Goal: Task Accomplishment & Management: Manage account settings

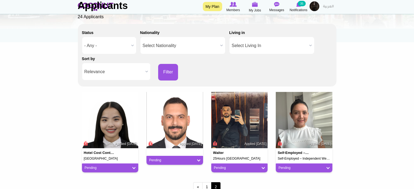
click at [38, 61] on body "Toggle navigation My Plan Members My Jobs Post a Job Messages Notifications 35 …" at bounding box center [207, 115] width 414 height 365
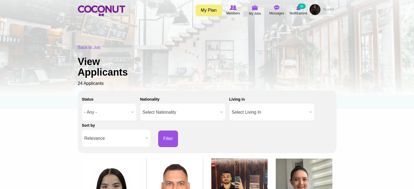
click at [74, 71] on div "Job Members applied to this Job View Applicants Members applied to this Job Bac…" at bounding box center [207, 153] width 267 height 224
click at [53, 123] on body "Toggle navigation My Plan Members My Jobs Post a Job Messages Notifications 35 …" at bounding box center [207, 182] width 414 height 365
click at [253, 11] on span "My Jobs" at bounding box center [255, 13] width 12 height 5
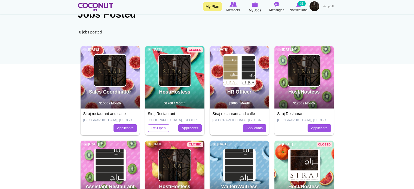
scroll to position [54, 0]
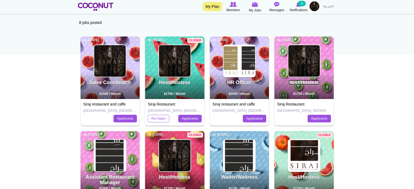
click at [297, 84] on link "Host/Hostess" at bounding box center [303, 82] width 31 height 5
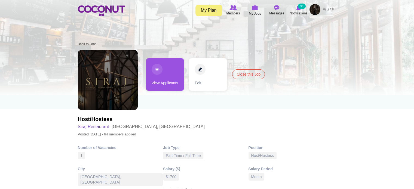
click at [168, 79] on link "View Applicants" at bounding box center [165, 74] width 38 height 33
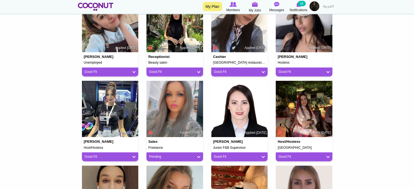
scroll to position [245, 0]
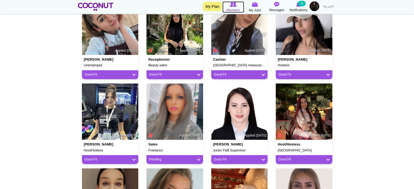
click at [230, 7] on icon at bounding box center [233, 4] width 22 height 6
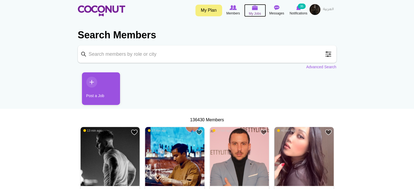
click at [257, 12] on span "My Jobs" at bounding box center [255, 13] width 12 height 5
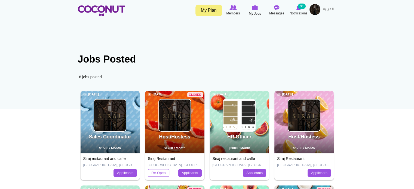
click at [315, 131] on div "Host/Hostess [DATE] $1700 / Month" at bounding box center [303, 122] width 59 height 63
click at [308, 133] on div "Host/Hostess 1 year ago $1700 / Month" at bounding box center [303, 122] width 59 height 63
click at [298, 139] on link "Host/Hostess" at bounding box center [303, 136] width 31 height 5
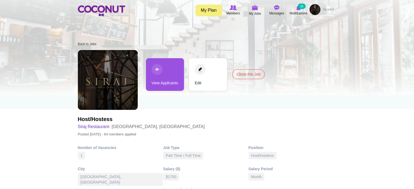
click at [173, 78] on link "View Applicants" at bounding box center [165, 74] width 38 height 33
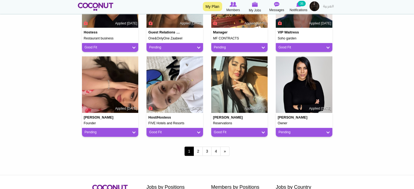
scroll to position [515, 0]
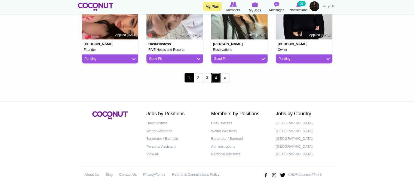
click at [217, 78] on link "4" at bounding box center [215, 77] width 9 height 9
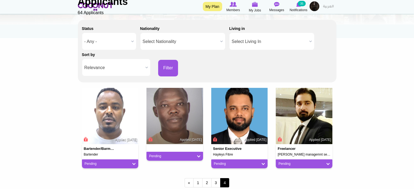
scroll to position [136, 0]
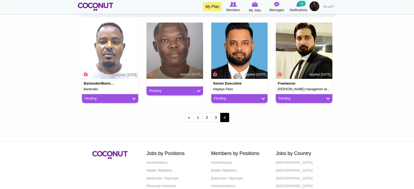
click at [225, 116] on span "4" at bounding box center [224, 117] width 9 height 9
click at [234, 10] on span "Members" at bounding box center [233, 9] width 14 height 5
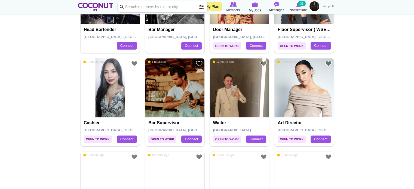
scroll to position [816, 0]
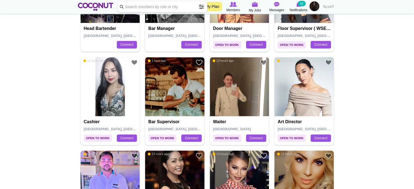
click at [296, 137] on span "Open to Work" at bounding box center [292, 137] width 28 height 7
click at [295, 137] on span "Open to Work" at bounding box center [292, 137] width 28 height 7
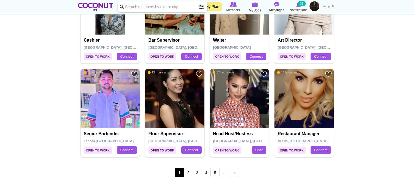
scroll to position [952, 0]
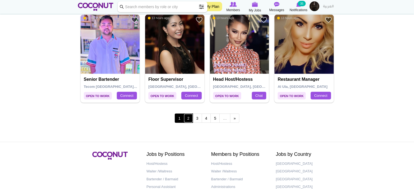
click at [186, 117] on link "2" at bounding box center [188, 117] width 9 height 9
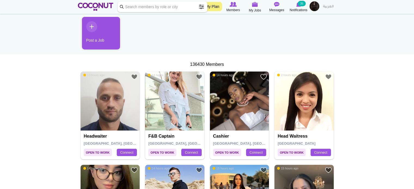
scroll to position [82, 0]
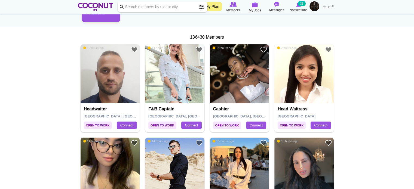
click at [302, 125] on span "Open to Work" at bounding box center [292, 125] width 28 height 7
click at [318, 126] on link "Connect" at bounding box center [320, 126] width 20 height 8
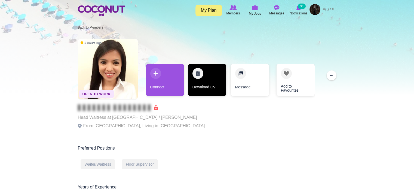
click at [199, 88] on link "Download CV" at bounding box center [207, 80] width 38 height 33
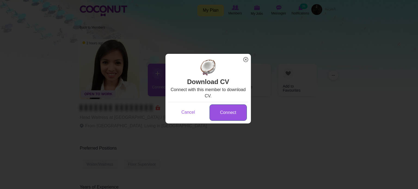
click at [222, 113] on link "Connect" at bounding box center [228, 112] width 37 height 17
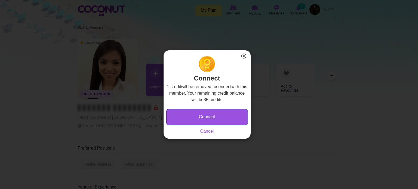
click at [219, 115] on button "Connect" at bounding box center [207, 117] width 82 height 17
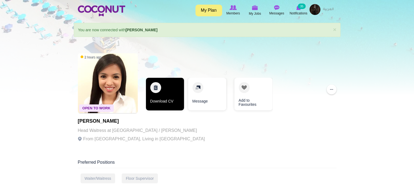
click at [165, 99] on link "Download CV" at bounding box center [165, 94] width 38 height 33
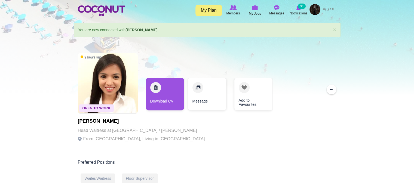
click at [39, 71] on div at bounding box center [207, 47] width 414 height 95
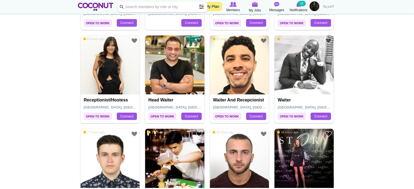
scroll to position [299, 0]
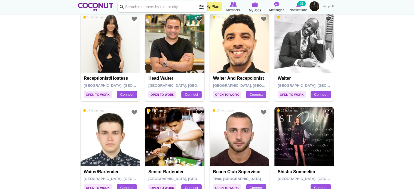
click at [121, 96] on link "Connect" at bounding box center [127, 95] width 20 height 8
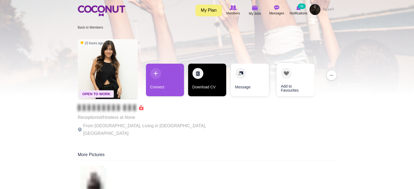
click at [194, 87] on link "Download CV" at bounding box center [207, 80] width 38 height 33
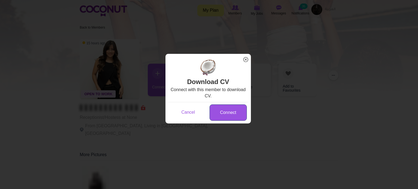
click at [229, 110] on link "Connect" at bounding box center [228, 112] width 37 height 17
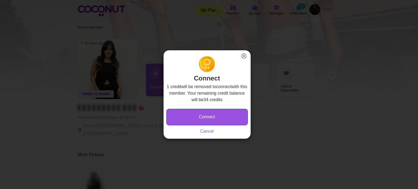
click at [213, 118] on button "Connect" at bounding box center [207, 117] width 82 height 17
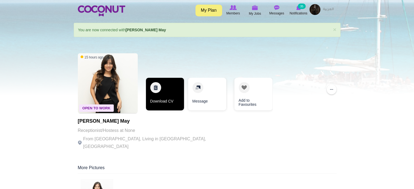
click at [163, 95] on link "Download CV" at bounding box center [165, 94] width 38 height 33
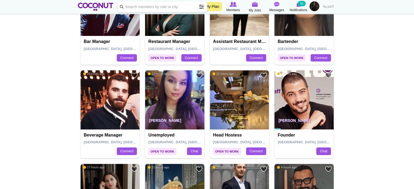
scroll to position [626, 0]
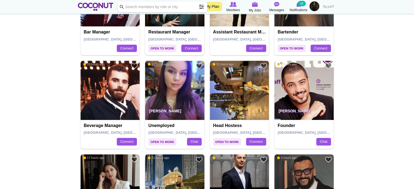
drag, startPoint x: 174, startPoint y: 111, endPoint x: 38, endPoint y: 113, distance: 136.1
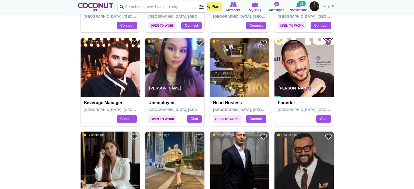
scroll to position [707, 0]
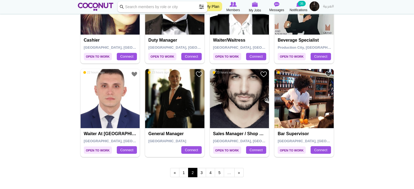
scroll to position [925, 0]
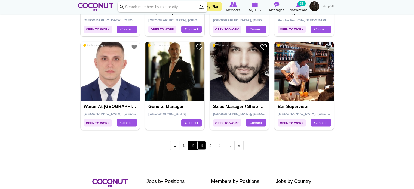
click at [205, 141] on link "3" at bounding box center [201, 145] width 9 height 9
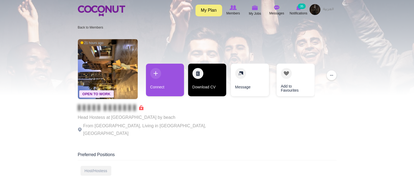
click at [207, 91] on link "Download CV" at bounding box center [207, 80] width 38 height 33
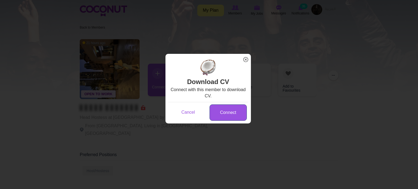
click at [221, 114] on link "Connect" at bounding box center [228, 112] width 37 height 17
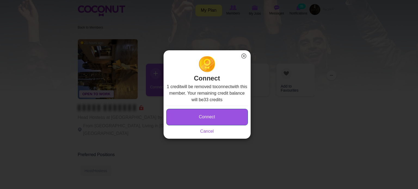
click at [218, 116] on button "Connect" at bounding box center [207, 117] width 82 height 17
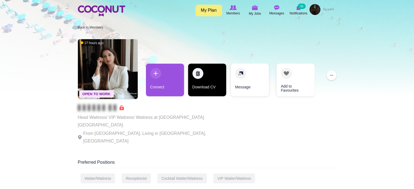
click at [197, 87] on link "Download CV" at bounding box center [207, 80] width 38 height 33
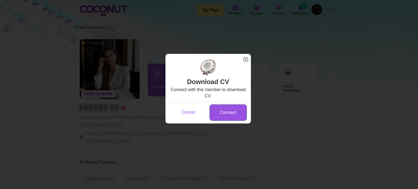
click at [222, 112] on link "Connect" at bounding box center [228, 112] width 37 height 17
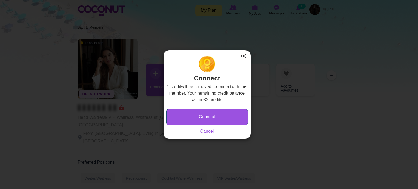
click at [222, 119] on button "Connect" at bounding box center [207, 117] width 82 height 17
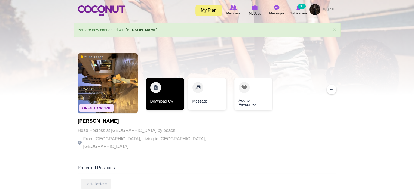
click at [167, 98] on link "Download CV" at bounding box center [165, 94] width 38 height 33
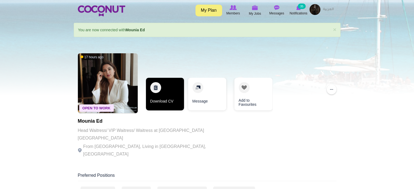
click at [165, 101] on link "Download CV" at bounding box center [165, 94] width 38 height 33
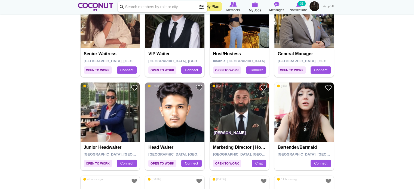
scroll to position [327, 0]
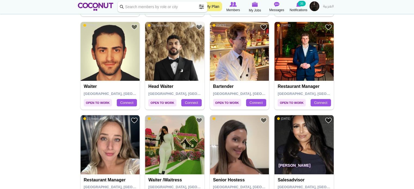
scroll to position [599, 0]
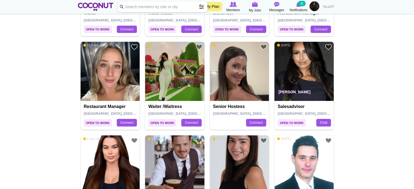
scroll to position [653, 0]
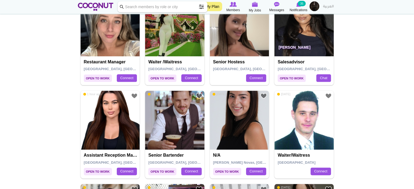
scroll to position [680, 0]
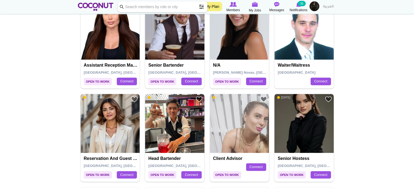
scroll to position [789, 0]
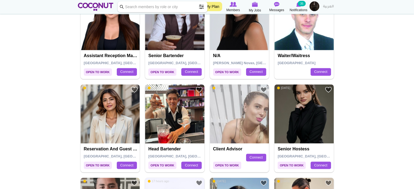
drag, startPoint x: 104, startPoint y: 115, endPoint x: 58, endPoint y: 116, distance: 46.0
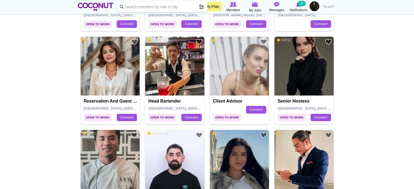
scroll to position [871, 0]
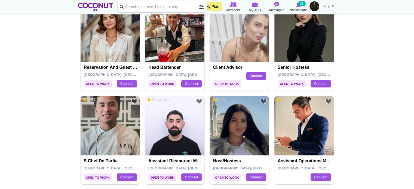
drag, startPoint x: 227, startPoint y: 136, endPoint x: 20, endPoint y: 141, distance: 207.4
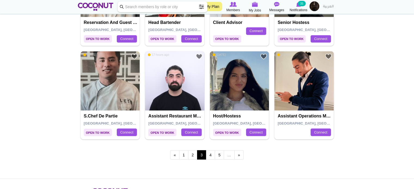
scroll to position [980, 0]
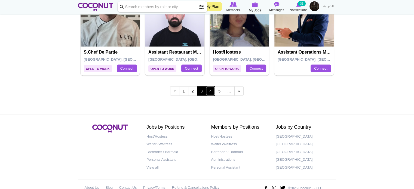
click at [208, 91] on link "4" at bounding box center [210, 90] width 9 height 9
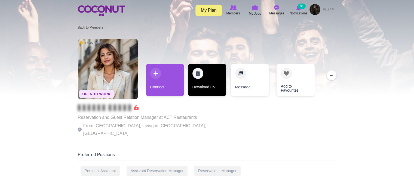
click at [200, 85] on link "Download CV" at bounding box center [207, 80] width 38 height 33
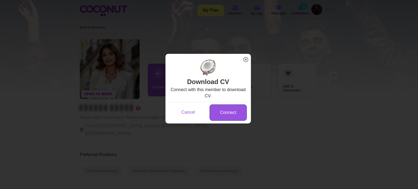
click at [215, 115] on link "Connect" at bounding box center [228, 112] width 37 height 17
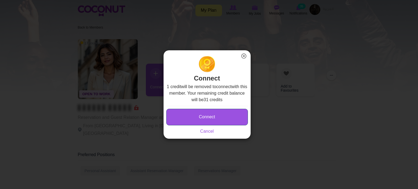
click at [216, 115] on button "Connect" at bounding box center [207, 117] width 82 height 17
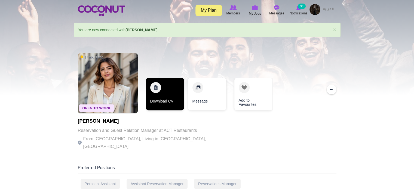
click at [169, 99] on link "Download CV" at bounding box center [165, 94] width 38 height 33
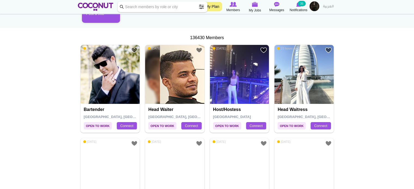
scroll to position [82, 0]
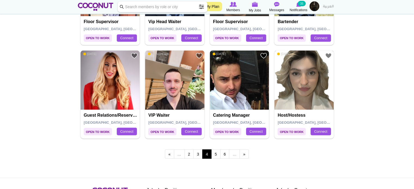
scroll to position [925, 0]
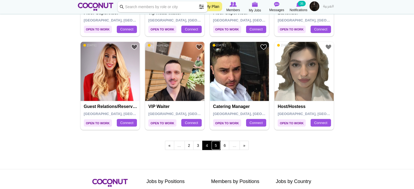
click at [218, 143] on link "5" at bounding box center [215, 145] width 9 height 9
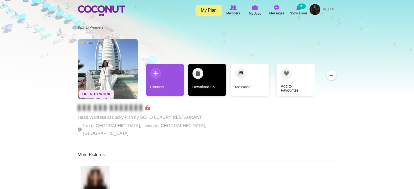
click at [192, 85] on link "Download CV" at bounding box center [207, 80] width 38 height 33
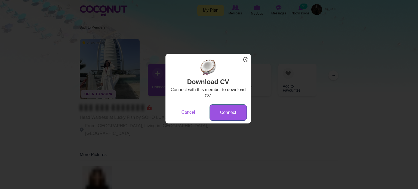
click at [221, 111] on link "Connect" at bounding box center [228, 112] width 37 height 17
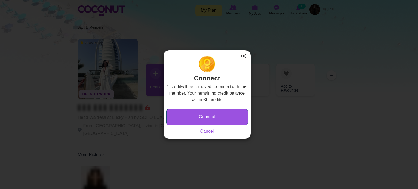
click at [219, 118] on button "Connect" at bounding box center [207, 117] width 82 height 17
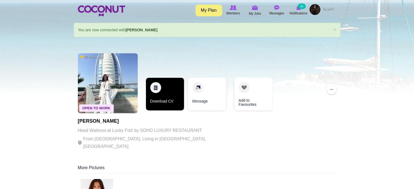
click at [176, 97] on link "Download CV" at bounding box center [165, 94] width 38 height 33
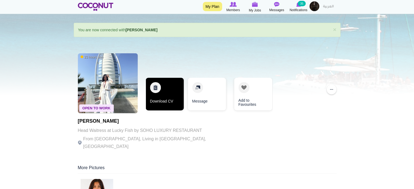
scroll to position [27, 0]
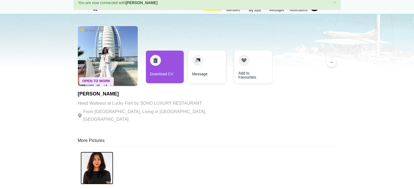
click at [97, 156] on img at bounding box center [97, 168] width 33 height 33
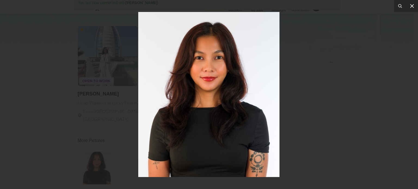
click at [410, 7] on icon at bounding box center [412, 6] width 4 height 4
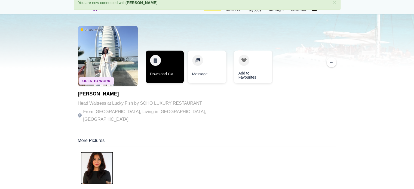
click at [160, 76] on link "Download CV" at bounding box center [165, 67] width 38 height 33
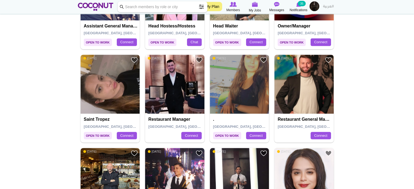
scroll to position [272, 0]
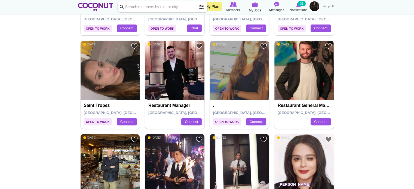
drag, startPoint x: 47, startPoint y: 96, endPoint x: 47, endPoint y: 91, distance: 4.1
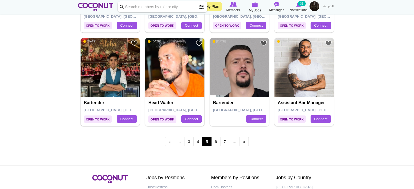
scroll to position [952, 0]
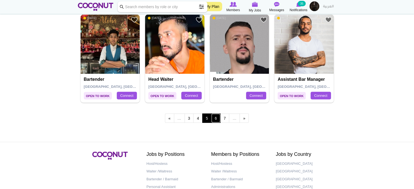
click at [219, 120] on link "6" at bounding box center [215, 117] width 9 height 9
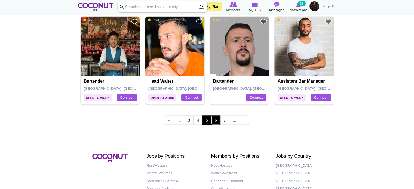
scroll to position [934, 0]
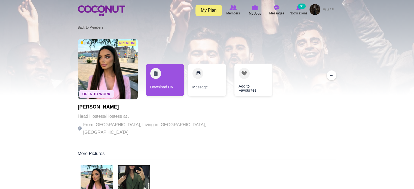
click at [128, 183] on img at bounding box center [134, 181] width 33 height 33
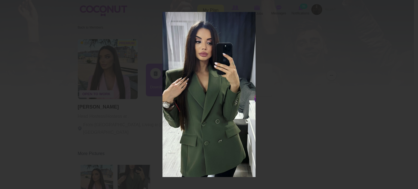
click at [414, 8] on icon at bounding box center [412, 6] width 7 height 7
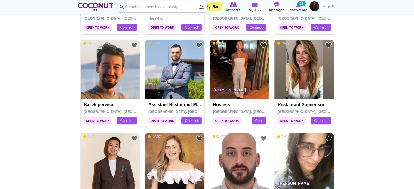
scroll to position [376, 0]
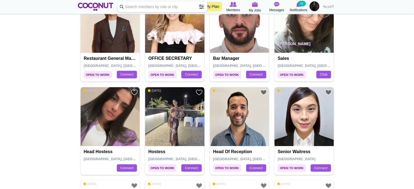
scroll to position [512, 0]
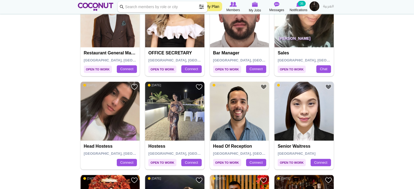
click at [34, 98] on body "Toggle navigation My Plan Members My Jobs Post a Job Messages Notifications 35 …" at bounding box center [207, 79] width 414 height 1182
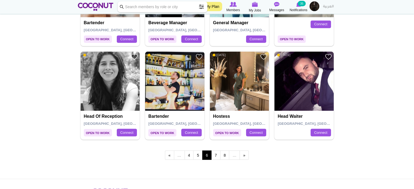
scroll to position [974, 0]
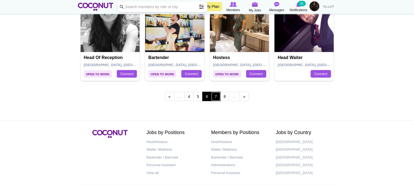
click at [218, 96] on link "7" at bounding box center [215, 96] width 9 height 9
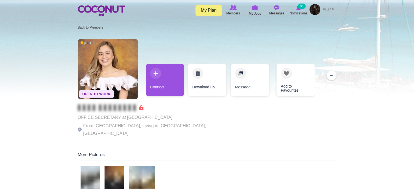
scroll to position [27, 0]
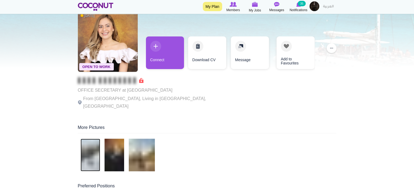
click at [89, 141] on img at bounding box center [91, 155] width 20 height 33
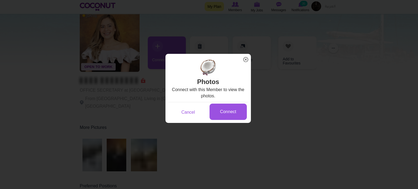
click at [246, 60] on span "x" at bounding box center [245, 59] width 7 height 7
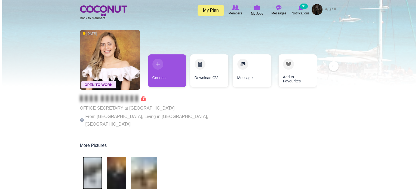
scroll to position [0, 0]
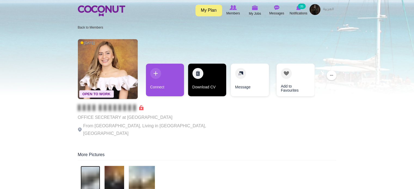
click at [197, 92] on link "Download CV" at bounding box center [207, 80] width 38 height 33
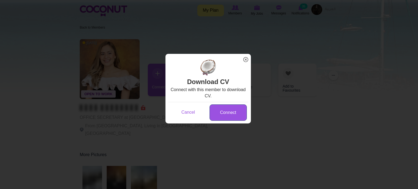
click at [223, 112] on link "Connect" at bounding box center [228, 112] width 37 height 17
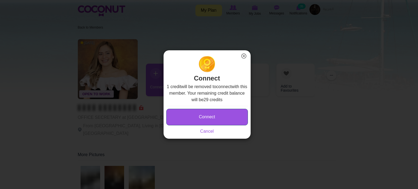
click at [230, 114] on button "Connect" at bounding box center [207, 117] width 82 height 17
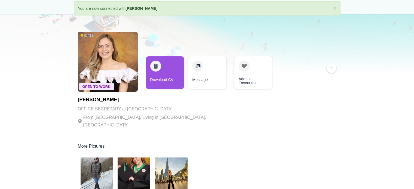
scroll to position [54, 0]
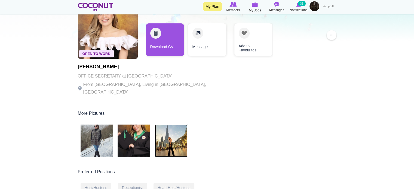
click at [171, 136] on img at bounding box center [171, 141] width 33 height 33
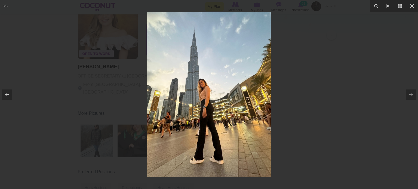
click at [122, 102] on div at bounding box center [209, 94] width 418 height 189
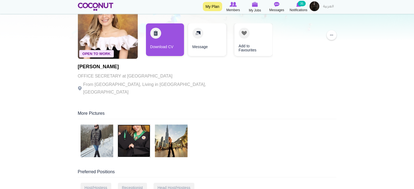
click at [130, 136] on img at bounding box center [134, 141] width 33 height 33
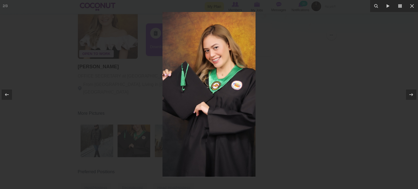
click at [131, 101] on div at bounding box center [209, 94] width 418 height 189
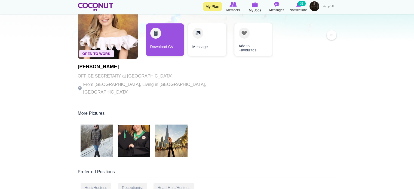
click at [132, 136] on img at bounding box center [134, 141] width 33 height 33
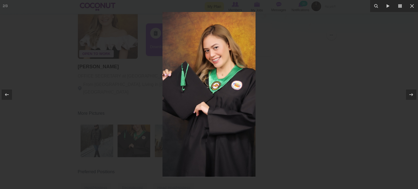
click at [132, 136] on div at bounding box center [209, 94] width 418 height 189
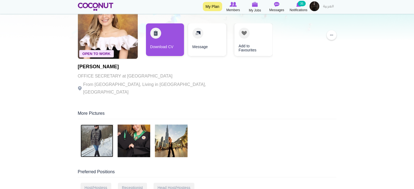
click at [97, 135] on img at bounding box center [97, 141] width 33 height 33
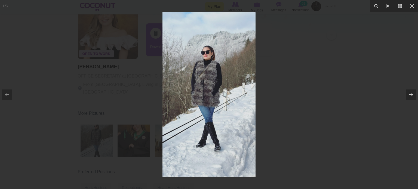
click at [292, 100] on div at bounding box center [209, 94] width 418 height 189
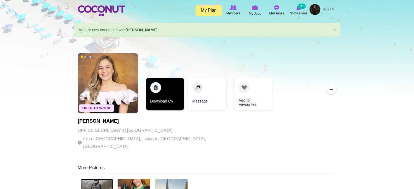
click at [162, 100] on link "Download CV" at bounding box center [165, 94] width 38 height 33
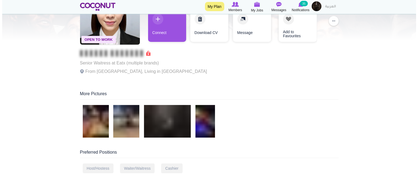
scroll to position [27, 0]
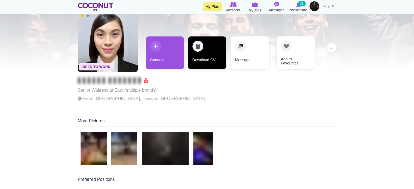
click at [192, 54] on link "Download CV" at bounding box center [207, 52] width 38 height 33
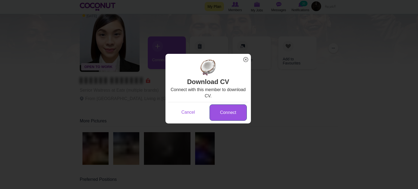
click at [235, 113] on link "Connect" at bounding box center [228, 112] width 37 height 17
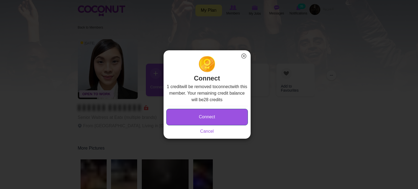
click at [236, 120] on button "Connect" at bounding box center [207, 117] width 82 height 17
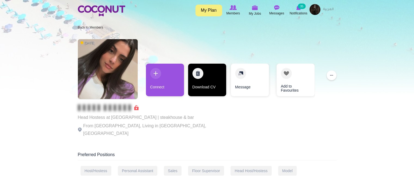
click at [200, 85] on link "Download CV" at bounding box center [207, 80] width 38 height 33
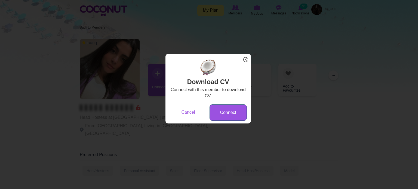
click at [225, 112] on link "Connect" at bounding box center [228, 112] width 37 height 17
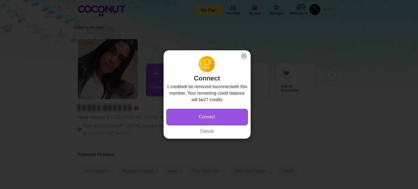
click at [223, 113] on button "Connect" at bounding box center [207, 117] width 82 height 17
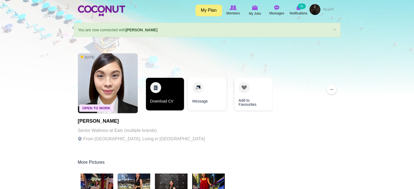
click at [169, 100] on link "Download CV" at bounding box center [165, 94] width 38 height 33
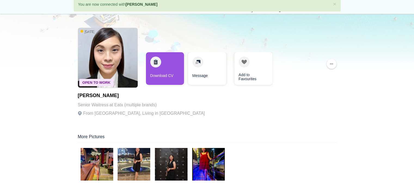
scroll to position [54, 0]
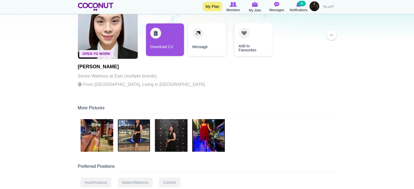
click at [131, 131] on img at bounding box center [134, 135] width 33 height 33
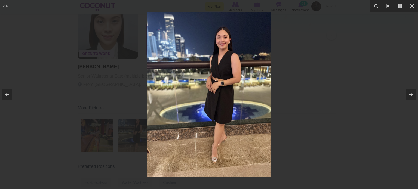
click at [328, 88] on div at bounding box center [209, 94] width 418 height 189
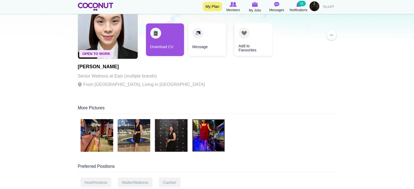
click at [202, 128] on img at bounding box center [208, 135] width 33 height 33
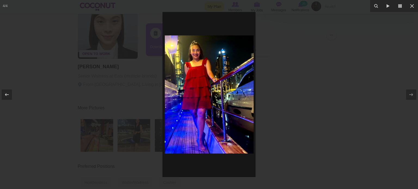
click at [307, 115] on div at bounding box center [209, 94] width 418 height 189
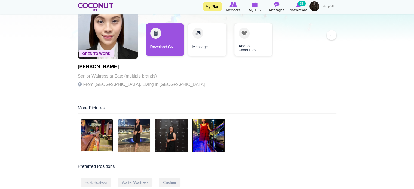
click at [91, 131] on img at bounding box center [97, 135] width 33 height 33
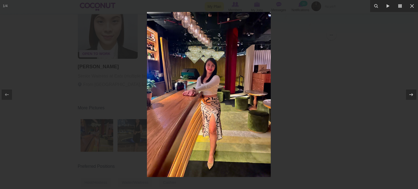
click at [297, 110] on div at bounding box center [209, 94] width 418 height 189
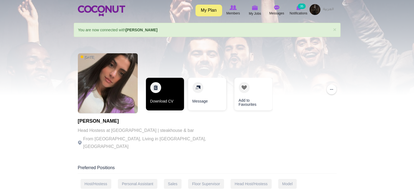
click at [177, 99] on link "Download CV" at bounding box center [165, 94] width 38 height 33
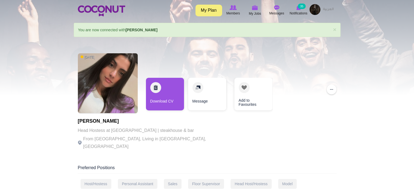
drag, startPoint x: 51, startPoint y: 88, endPoint x: 79, endPoint y: 61, distance: 38.3
click at [51, 88] on div at bounding box center [207, 47] width 414 height 95
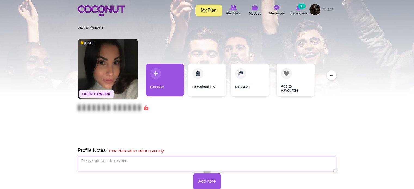
click at [109, 95] on span "Open To Work" at bounding box center [96, 93] width 35 height 7
click at [104, 82] on img at bounding box center [108, 69] width 60 height 60
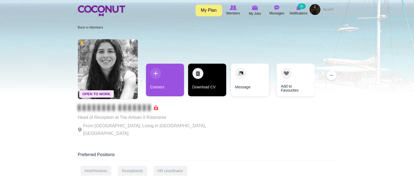
click at [208, 85] on link "Download CV" at bounding box center [207, 80] width 38 height 33
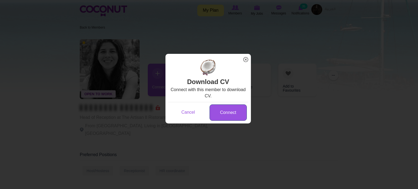
click at [228, 109] on link "Connect" at bounding box center [228, 112] width 37 height 17
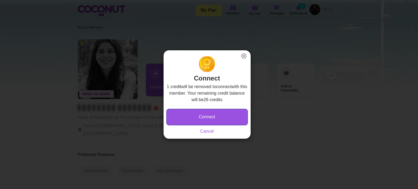
click at [227, 119] on button "Connect" at bounding box center [207, 117] width 82 height 17
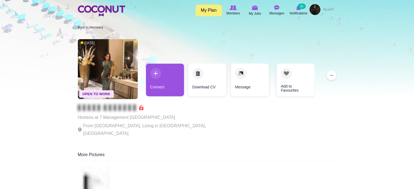
drag, startPoint x: 30, startPoint y: 113, endPoint x: 29, endPoint y: 119, distance: 6.6
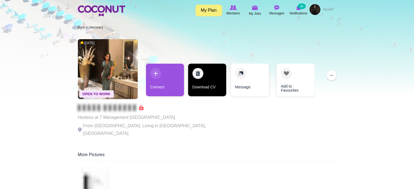
click at [196, 79] on link "Download CV" at bounding box center [207, 80] width 38 height 33
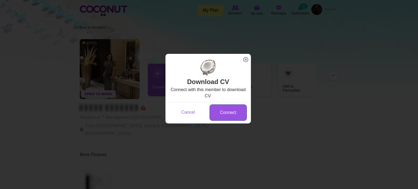
click at [220, 111] on link "Connect" at bounding box center [228, 112] width 37 height 17
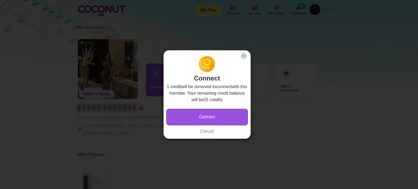
click at [225, 111] on button "Connect" at bounding box center [207, 117] width 82 height 17
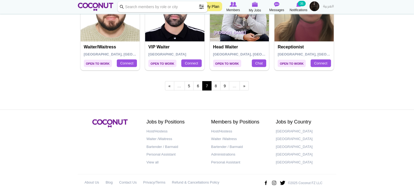
scroll to position [992, 0]
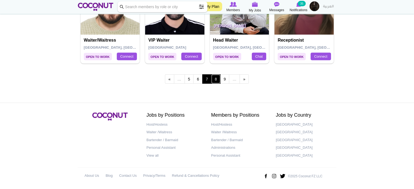
click at [219, 81] on link "8" at bounding box center [215, 78] width 9 height 9
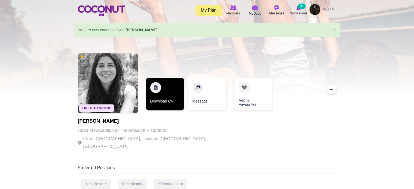
click at [168, 97] on link "Download CV" at bounding box center [165, 94] width 38 height 33
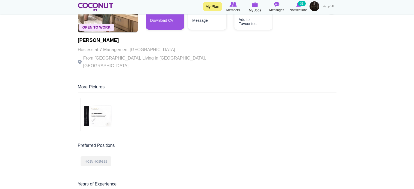
scroll to position [82, 0]
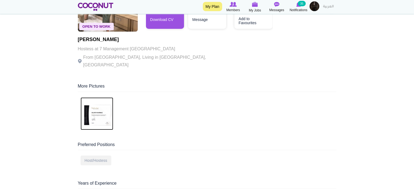
click at [104, 110] on img at bounding box center [97, 113] width 33 height 33
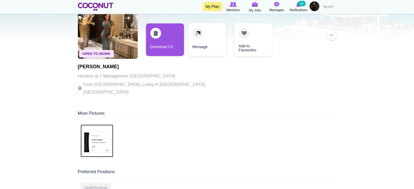
scroll to position [27, 0]
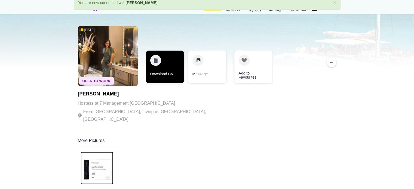
click at [174, 76] on link "Download CV" at bounding box center [165, 67] width 38 height 33
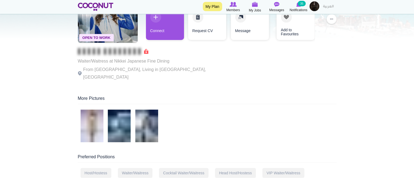
scroll to position [82, 0]
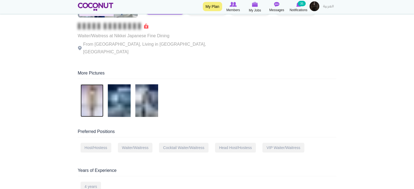
click at [96, 96] on img at bounding box center [92, 100] width 23 height 33
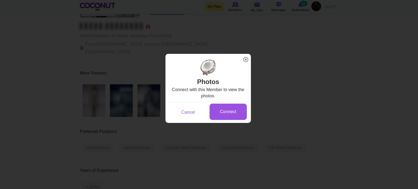
click at [246, 60] on span "x" at bounding box center [245, 59] width 7 height 7
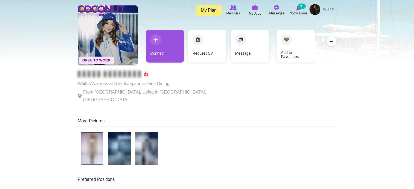
scroll to position [0, 0]
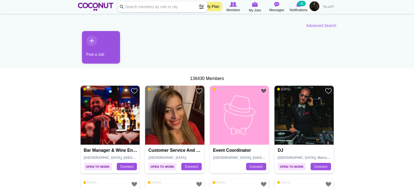
scroll to position [54, 0]
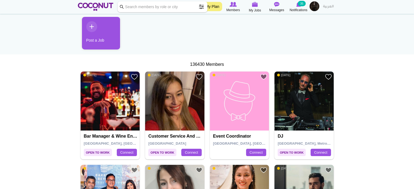
drag, startPoint x: 162, startPoint y: 106, endPoint x: 29, endPoint y: 100, distance: 133.7
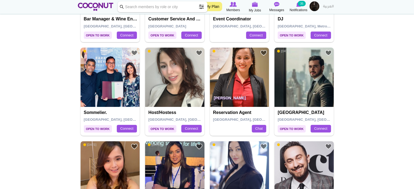
scroll to position [218, 0]
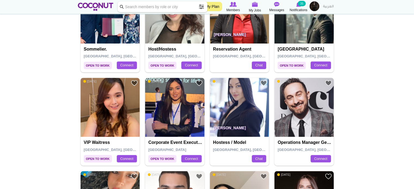
scroll to position [245, 0]
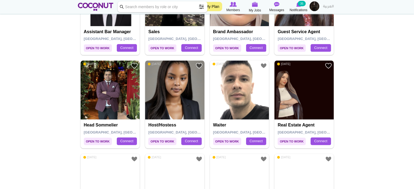
scroll to position [735, 0]
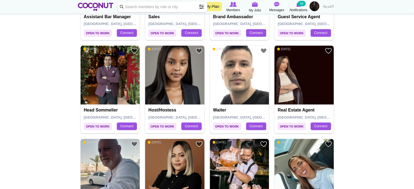
drag, startPoint x: 310, startPoint y: 91, endPoint x: 49, endPoint y: 116, distance: 262.9
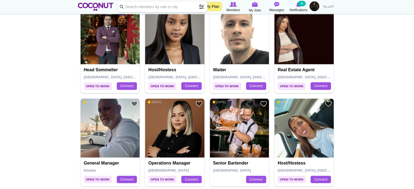
scroll to position [789, 0]
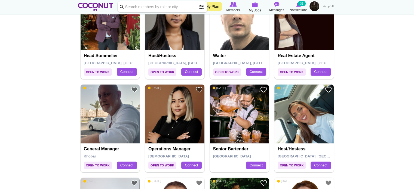
drag, startPoint x: 302, startPoint y: 121, endPoint x: 47, endPoint y: 133, distance: 255.8
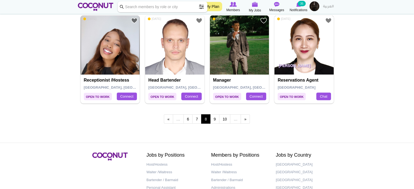
scroll to position [952, 0]
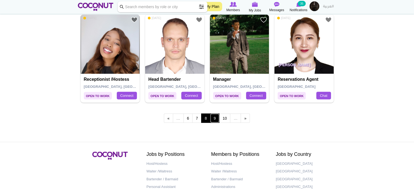
click at [213, 115] on link "9" at bounding box center [214, 117] width 9 height 9
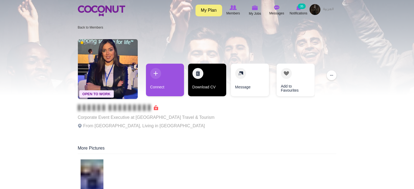
click at [199, 85] on link "Download CV" at bounding box center [207, 80] width 38 height 33
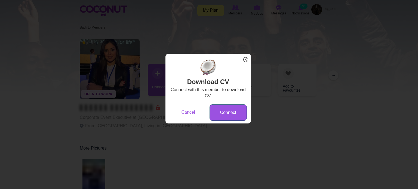
click at [224, 108] on link "Connect" at bounding box center [228, 112] width 37 height 17
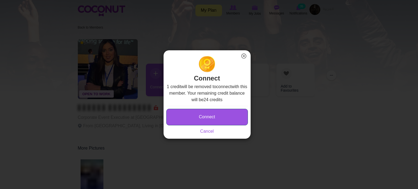
click at [231, 113] on button "Connect" at bounding box center [207, 117] width 82 height 17
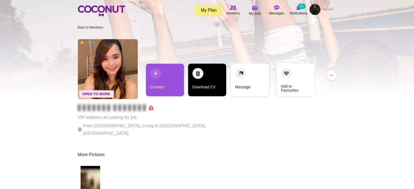
click at [198, 84] on link "Download CV" at bounding box center [207, 80] width 38 height 33
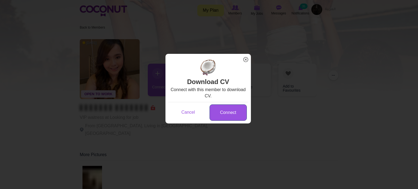
click at [217, 115] on link "Connect" at bounding box center [228, 112] width 37 height 17
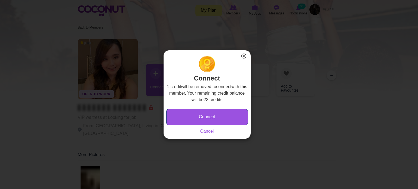
click at [210, 114] on button "Connect" at bounding box center [207, 117] width 82 height 17
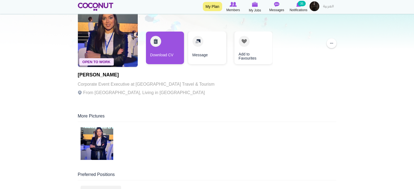
scroll to position [27, 0]
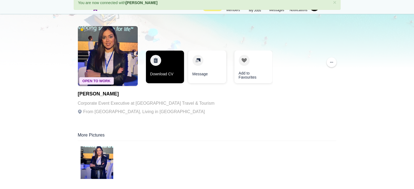
click at [157, 79] on link "Download CV" at bounding box center [165, 67] width 38 height 33
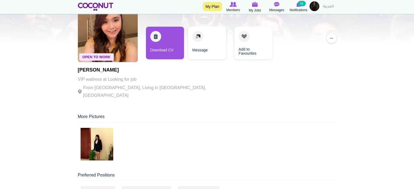
scroll to position [54, 0]
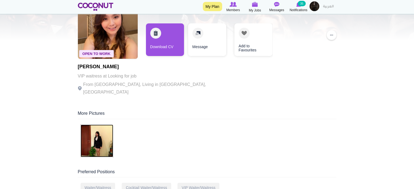
click at [93, 130] on img at bounding box center [97, 141] width 33 height 33
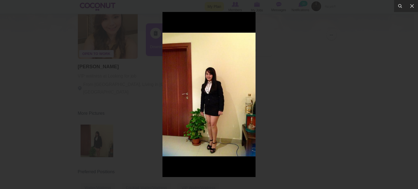
click at [53, 130] on div at bounding box center [209, 94] width 418 height 189
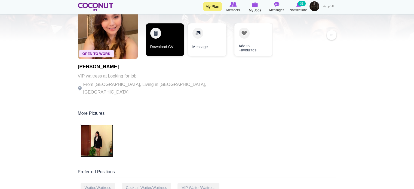
click at [156, 35] on link "Download CV" at bounding box center [165, 39] width 38 height 33
click at [179, 44] on link "Download CV" at bounding box center [165, 39] width 38 height 33
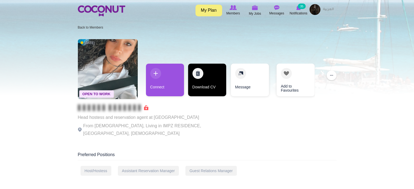
click at [213, 86] on link "Download CV" at bounding box center [207, 80] width 38 height 33
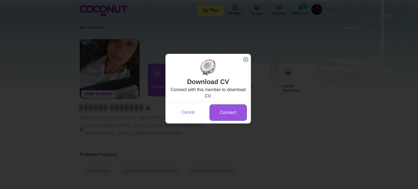
click at [233, 111] on link "Connect" at bounding box center [228, 112] width 37 height 17
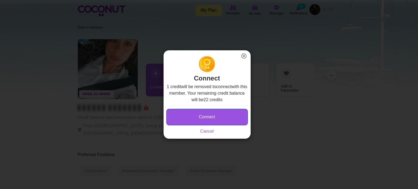
click at [231, 115] on button "Connect" at bounding box center [207, 117] width 82 height 17
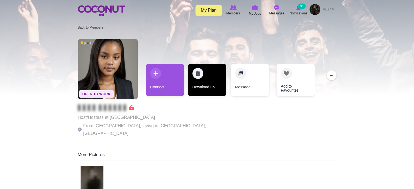
click at [206, 89] on link "Download CV" at bounding box center [207, 80] width 38 height 33
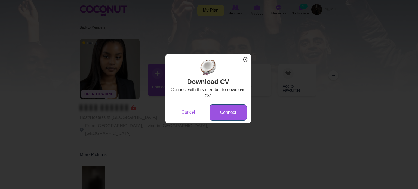
click at [222, 111] on link "Connect" at bounding box center [228, 112] width 37 height 17
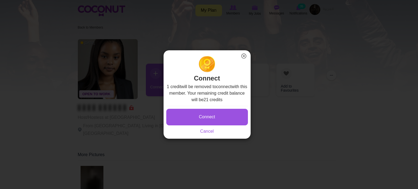
click at [238, 135] on div "Connect 1 credit will be removed to connect with this member. Your remaining cr…" at bounding box center [207, 97] width 87 height 83
click at [231, 116] on button "Connect" at bounding box center [207, 117] width 82 height 17
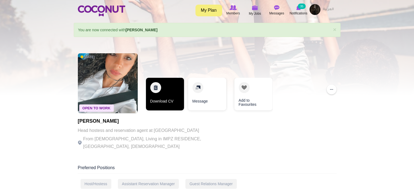
click at [159, 100] on link "Download CV" at bounding box center [165, 94] width 38 height 33
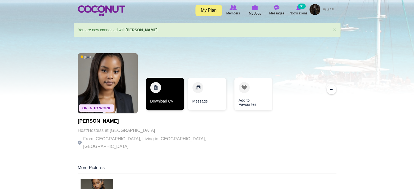
click at [172, 103] on link "Download CV" at bounding box center [165, 94] width 38 height 33
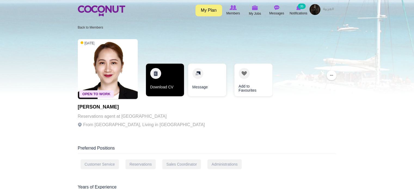
click at [166, 88] on link "Download CV" at bounding box center [165, 80] width 38 height 33
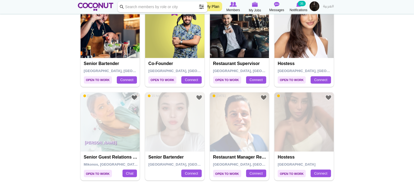
scroll to position [925, 0]
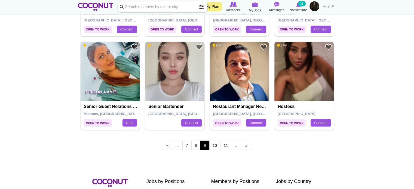
drag, startPoint x: 165, startPoint y: 81, endPoint x: 31, endPoint y: 84, distance: 134.2
drag, startPoint x: 304, startPoint y: 78, endPoint x: 88, endPoint y: 126, distance: 222.2
click at [215, 147] on link "10" at bounding box center [214, 145] width 11 height 9
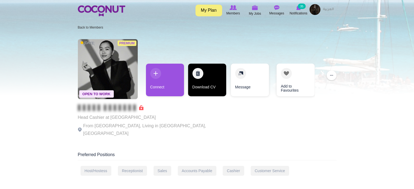
click at [206, 85] on link "Download CV" at bounding box center [207, 80] width 38 height 33
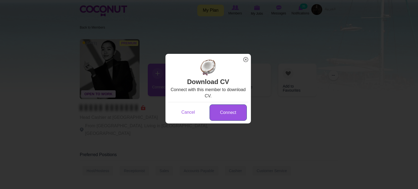
click at [224, 118] on link "Connect" at bounding box center [228, 112] width 37 height 17
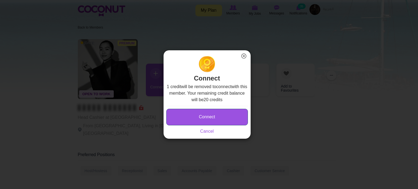
click at [211, 111] on button "Connect" at bounding box center [207, 117] width 82 height 17
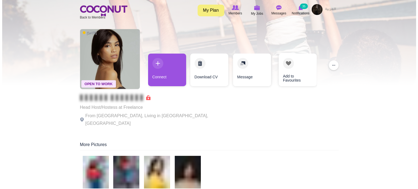
scroll to position [27, 0]
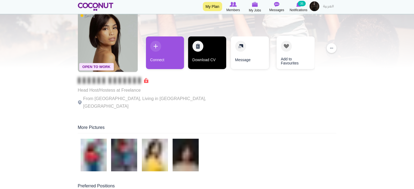
click at [194, 61] on link "Download CV" at bounding box center [207, 52] width 38 height 33
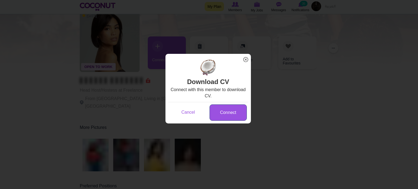
click at [226, 112] on link "Connect" at bounding box center [228, 112] width 37 height 17
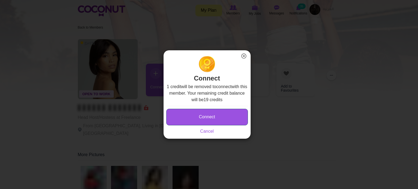
click at [224, 115] on button "Connect" at bounding box center [207, 117] width 82 height 17
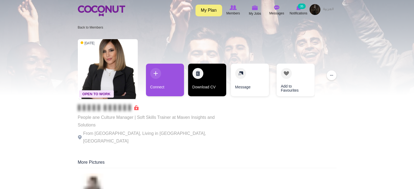
click at [211, 85] on link "Download CV" at bounding box center [207, 80] width 38 height 33
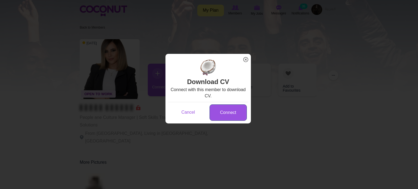
click at [223, 112] on link "Connect" at bounding box center [228, 112] width 37 height 17
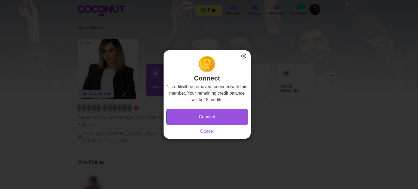
click at [232, 121] on button "Connect" at bounding box center [207, 117] width 82 height 17
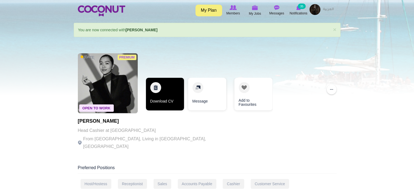
click at [167, 101] on link "Download CV" at bounding box center [165, 94] width 38 height 33
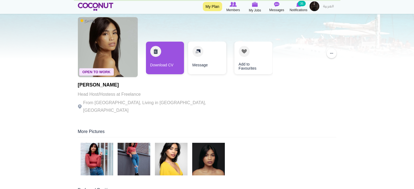
scroll to position [27, 0]
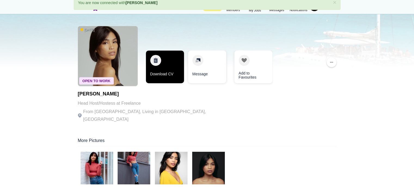
click at [176, 75] on link "Download CV" at bounding box center [165, 67] width 38 height 33
click at [168, 78] on link "Download CV" at bounding box center [165, 67] width 38 height 33
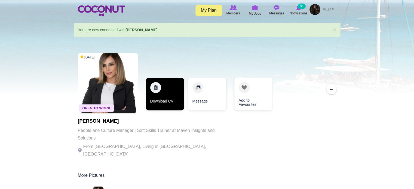
click at [171, 101] on link "Download CV" at bounding box center [165, 94] width 38 height 33
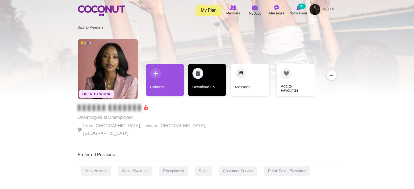
click at [212, 86] on link "Download CV" at bounding box center [207, 80] width 38 height 33
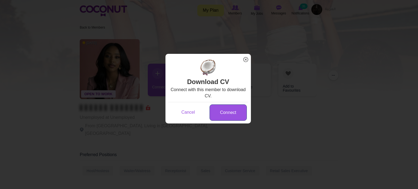
click at [221, 113] on link "Connect" at bounding box center [228, 112] width 37 height 17
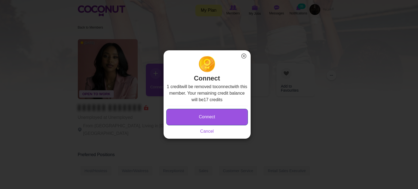
click at [217, 118] on button "Connect" at bounding box center [207, 117] width 82 height 17
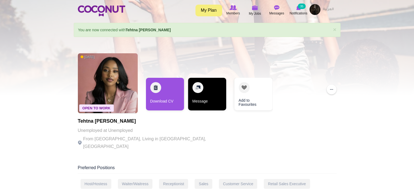
click at [208, 104] on link "Message" at bounding box center [207, 94] width 38 height 33
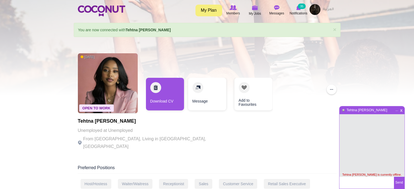
click at [401, 111] on span "x" at bounding box center [401, 110] width 5 height 4
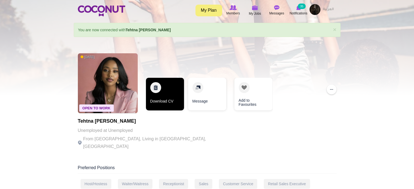
click at [179, 93] on link "Download CV" at bounding box center [165, 94] width 38 height 33
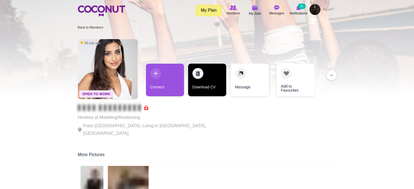
click at [199, 90] on link "Download CV" at bounding box center [207, 80] width 38 height 33
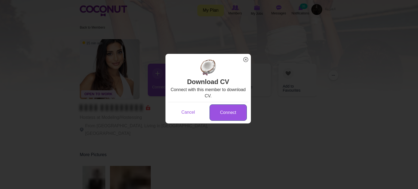
click at [217, 114] on link "Connect" at bounding box center [228, 112] width 37 height 17
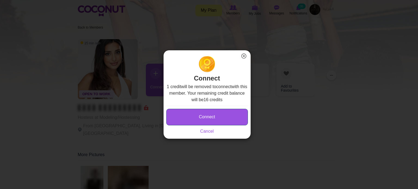
click at [218, 116] on button "Connect" at bounding box center [207, 117] width 82 height 17
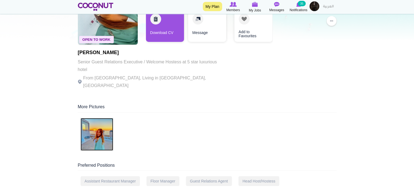
click at [106, 130] on img at bounding box center [97, 134] width 33 height 33
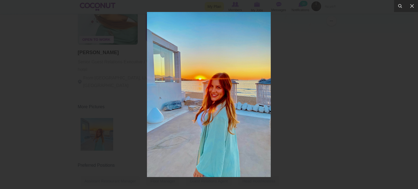
click at [291, 121] on div at bounding box center [209, 94] width 418 height 189
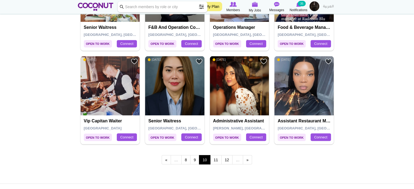
scroll to position [980, 0]
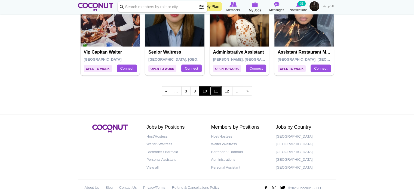
click at [215, 92] on link "11" at bounding box center [215, 90] width 11 height 9
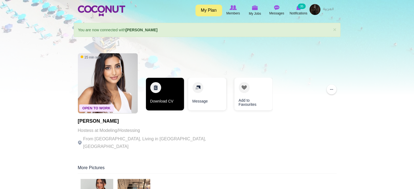
click at [174, 101] on link "Download CV" at bounding box center [165, 94] width 38 height 33
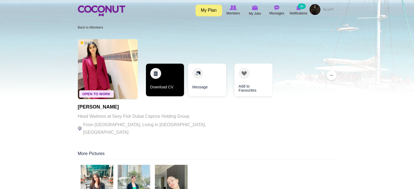
click at [171, 88] on link "Download CV" at bounding box center [165, 80] width 38 height 33
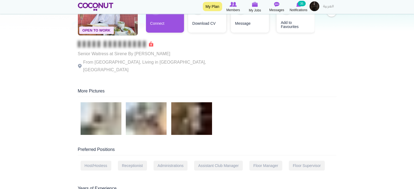
scroll to position [54, 0]
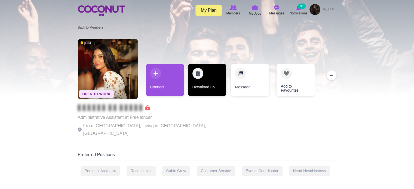
click at [202, 89] on link "Download CV" at bounding box center [207, 80] width 38 height 33
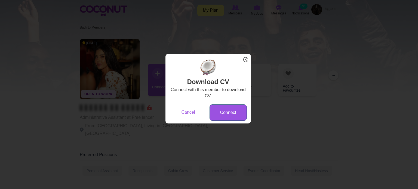
click at [215, 112] on link "Connect" at bounding box center [228, 112] width 37 height 17
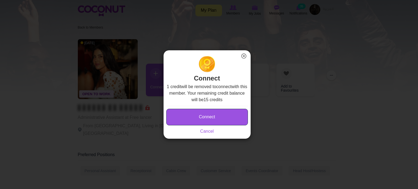
click at [215, 112] on button "Connect" at bounding box center [207, 117] width 82 height 17
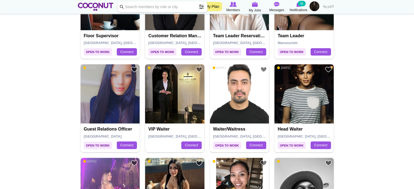
scroll to position [517, 0]
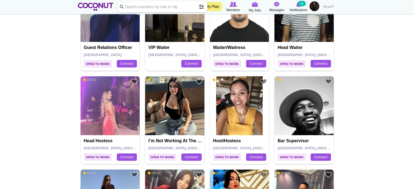
click at [35, 108] on body "Toggle navigation My Plan Members My Jobs Post a Job Messages Notifications 35 …" at bounding box center [207, 74] width 414 height 1182
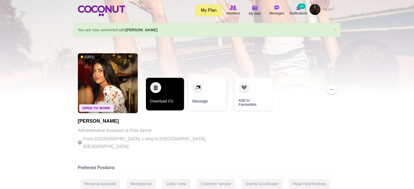
click at [170, 103] on link "Download CV" at bounding box center [165, 94] width 38 height 33
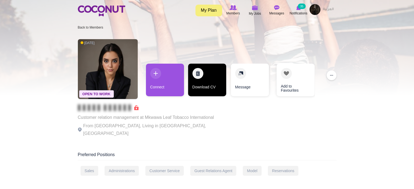
click at [208, 88] on link "Download CV" at bounding box center [207, 80] width 38 height 33
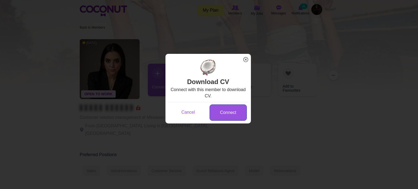
click at [216, 112] on link "Connect" at bounding box center [228, 112] width 37 height 17
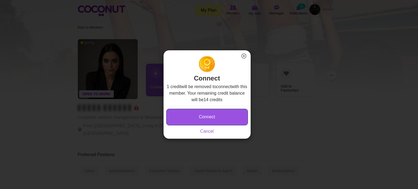
click at [216, 112] on button "Connect" at bounding box center [207, 117] width 82 height 17
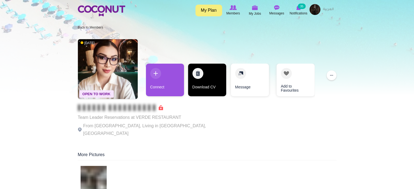
click at [202, 90] on link "Download CV" at bounding box center [207, 80] width 38 height 33
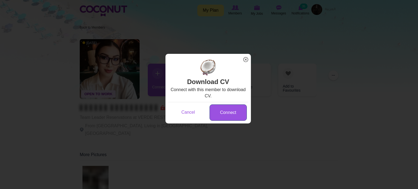
click at [220, 113] on link "Connect" at bounding box center [228, 112] width 37 height 17
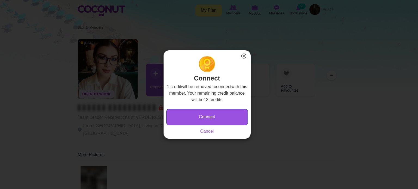
click at [220, 114] on button "Connect" at bounding box center [207, 117] width 82 height 17
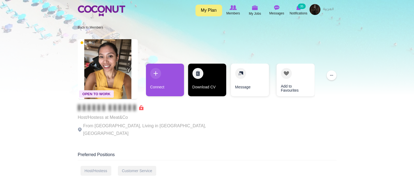
click at [209, 86] on link "Download CV" at bounding box center [207, 80] width 38 height 33
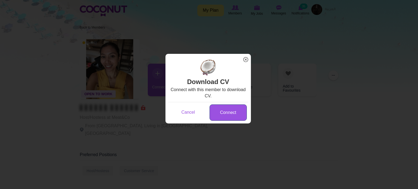
click at [212, 115] on link "Connect" at bounding box center [228, 112] width 37 height 17
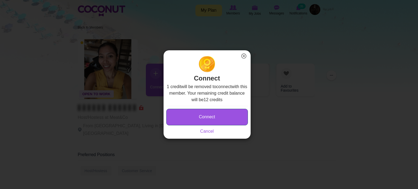
click at [203, 121] on button "Connect" at bounding box center [207, 117] width 82 height 17
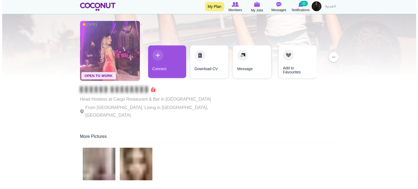
scroll to position [27, 0]
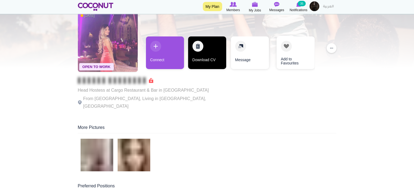
click at [200, 61] on link "Download CV" at bounding box center [207, 52] width 38 height 33
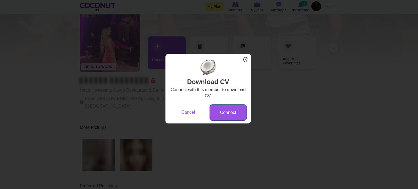
click at [217, 115] on link "Connect" at bounding box center [228, 112] width 37 height 17
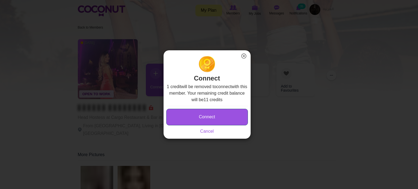
click at [226, 114] on button "Connect" at bounding box center [207, 117] width 82 height 17
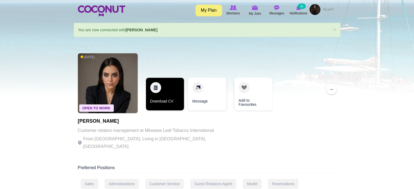
click at [172, 101] on link "Download CV" at bounding box center [165, 94] width 38 height 33
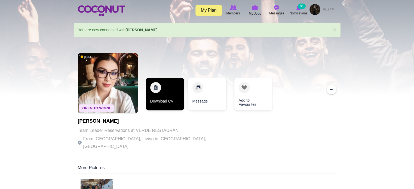
click at [171, 107] on link "Download CV" at bounding box center [165, 94] width 38 height 33
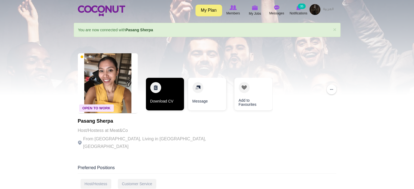
click at [174, 98] on link "Download CV" at bounding box center [165, 94] width 38 height 33
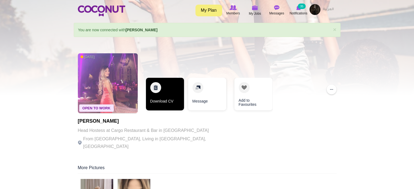
click at [161, 99] on link "Download CV" at bounding box center [165, 94] width 38 height 33
